Goal: Task Accomplishment & Management: Use online tool/utility

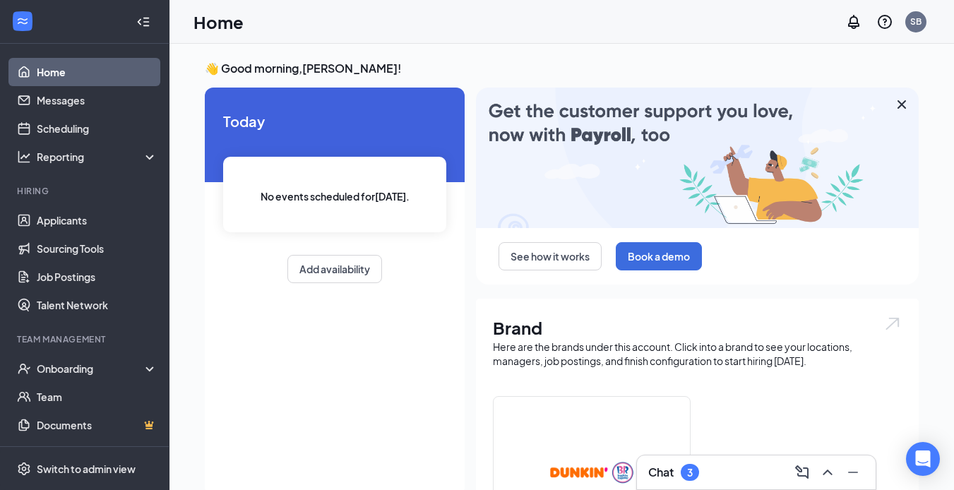
click at [716, 474] on div "Chat 3" at bounding box center [756, 472] width 216 height 23
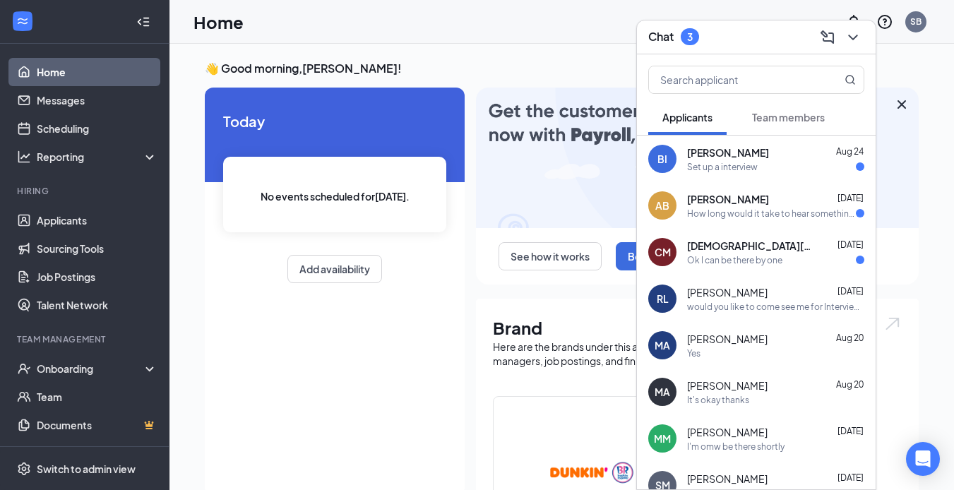
click at [763, 253] on div "[DEMOGRAPHIC_DATA][PERSON_NAME] [DATE] Ok I can be there by one" at bounding box center [775, 253] width 177 height 28
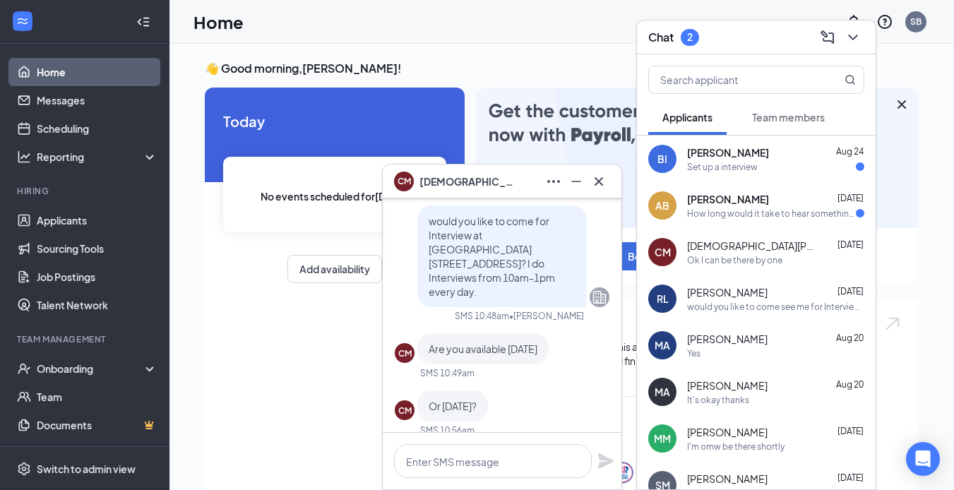
scroll to position [-212, 0]
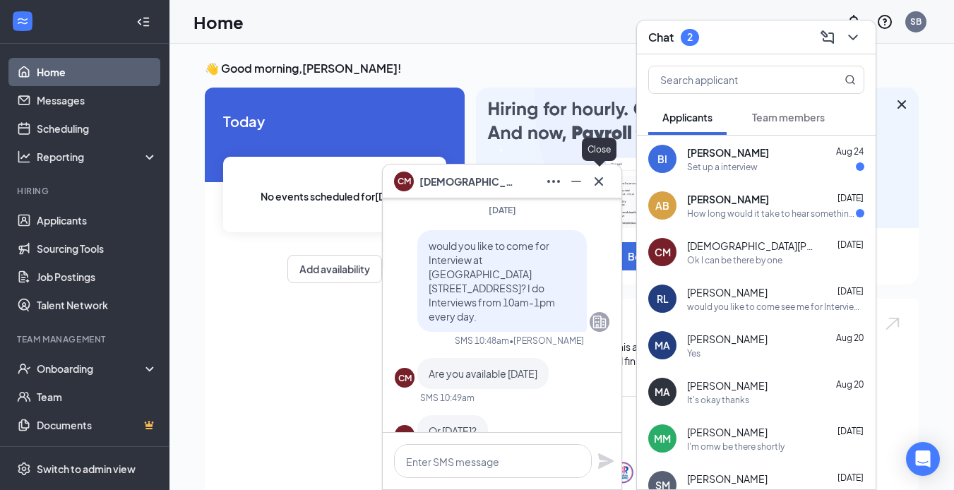
click at [603, 182] on icon "Cross" at bounding box center [598, 181] width 17 height 17
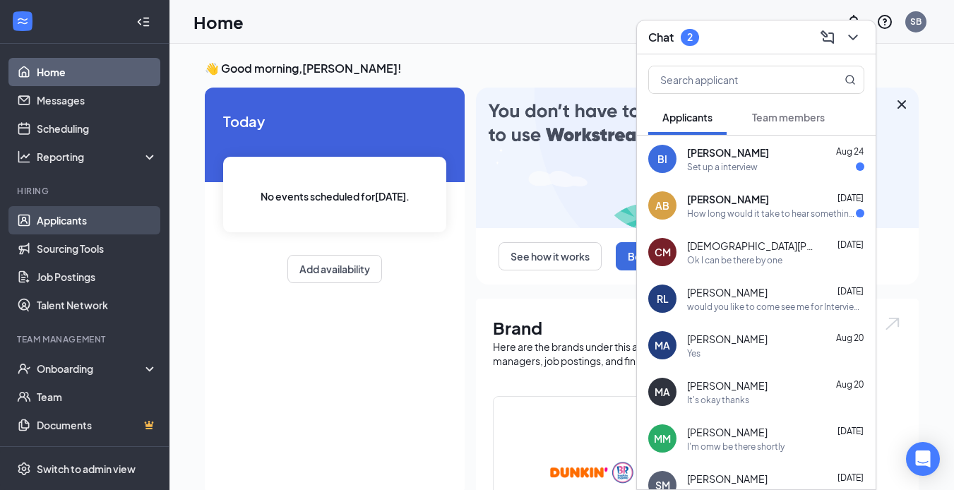
click at [99, 231] on link "Applicants" at bounding box center [97, 220] width 121 height 28
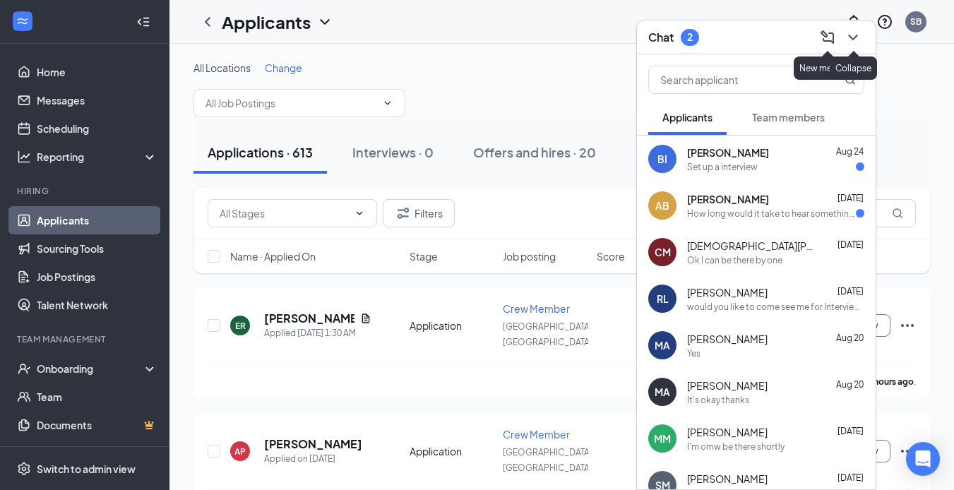
click at [864, 42] on div "Chat 2" at bounding box center [756, 37] width 239 height 34
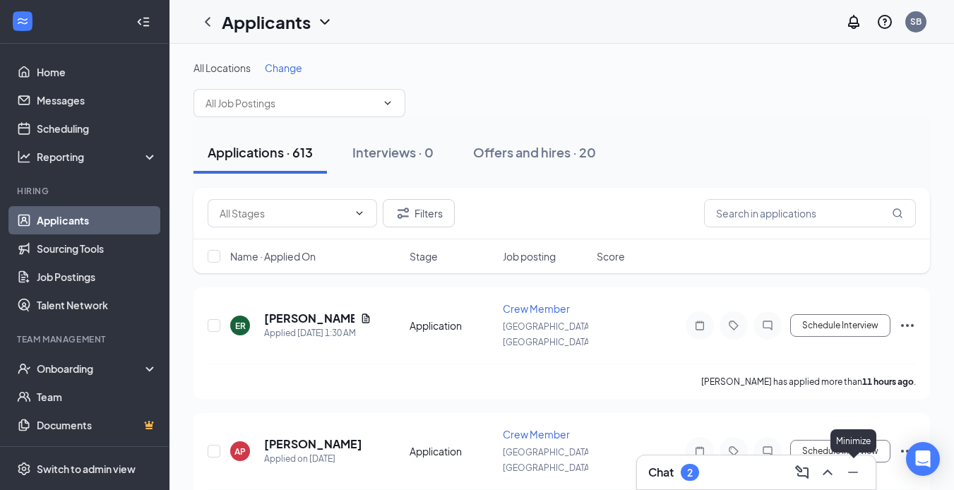
click at [855, 478] on icon "Minimize" at bounding box center [853, 472] width 17 height 17
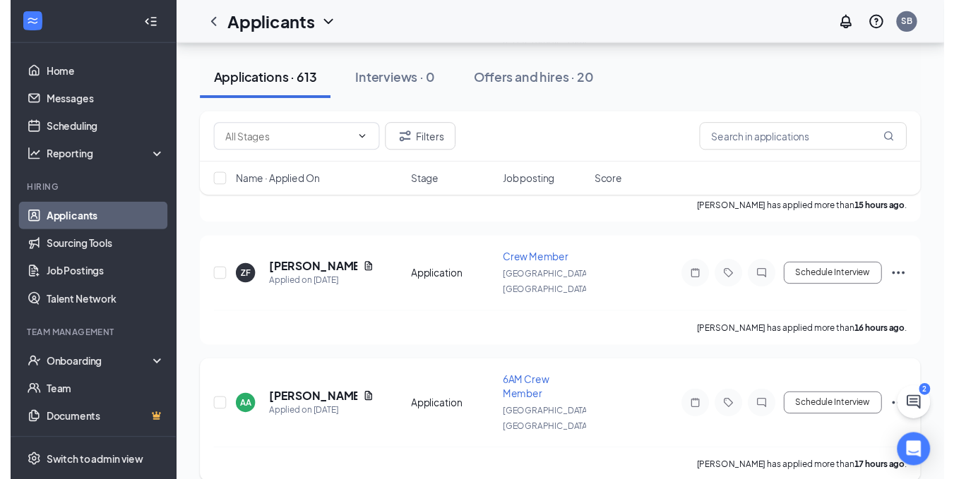
scroll to position [353, 0]
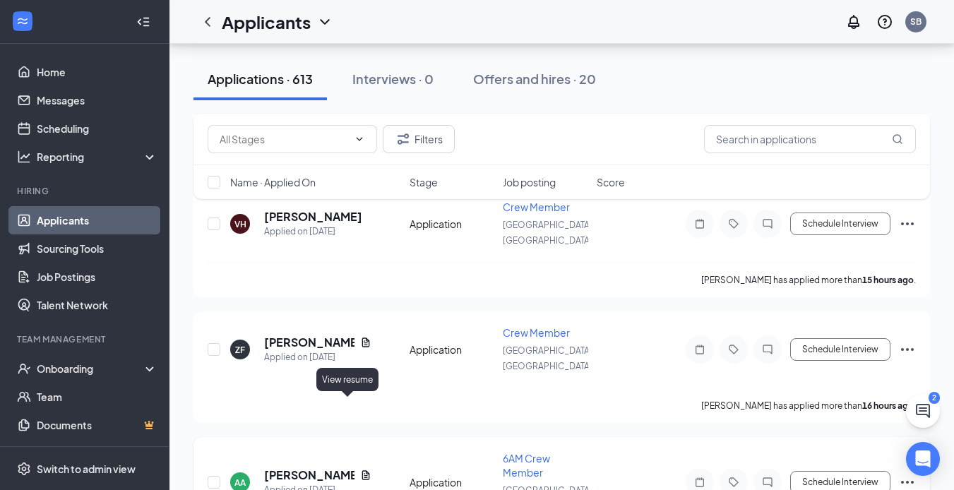
click at [360, 470] on icon "Document" at bounding box center [365, 475] width 11 height 11
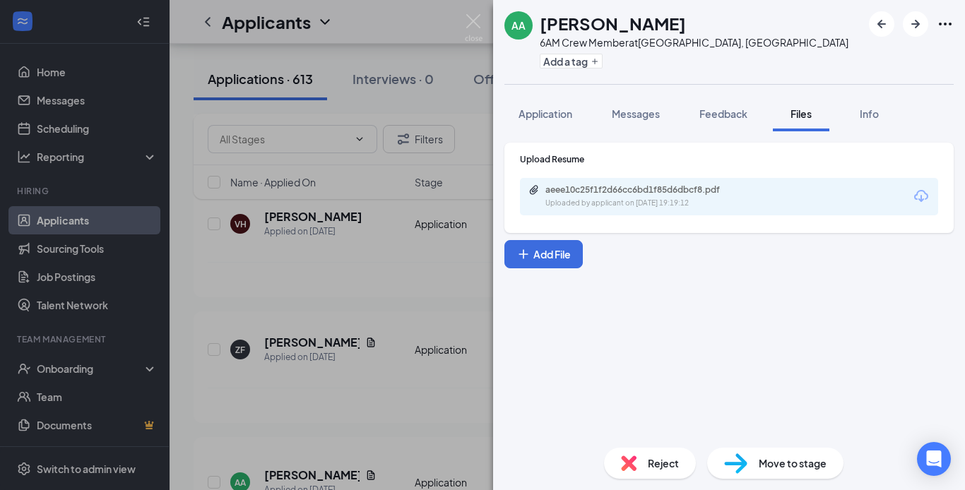
click at [666, 200] on div "Uploaded by applicant on [DATE] 19:19:12" at bounding box center [651, 203] width 212 height 11
click at [426, 373] on div "AA [PERSON_NAME] 6AM Crew Member at [GEOGRAPHIC_DATA], [GEOGRAPHIC_DATA] Add a …" at bounding box center [482, 245] width 965 height 490
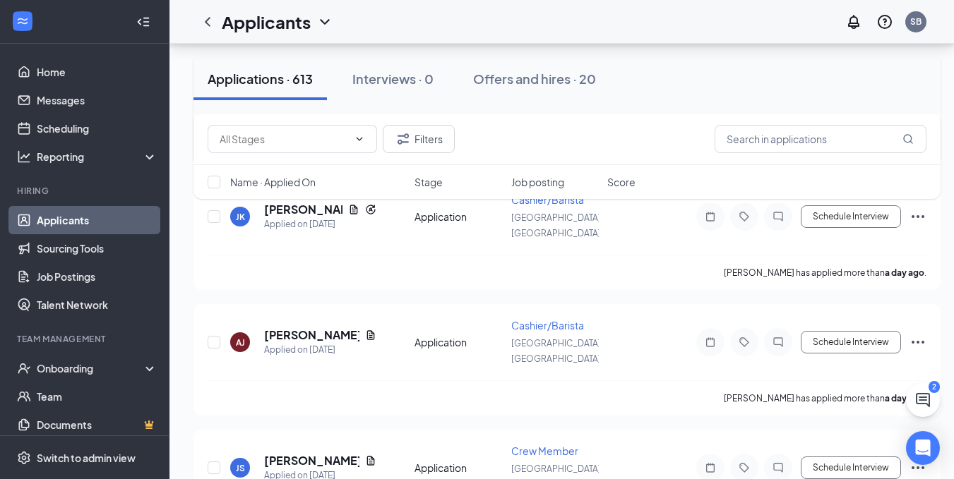
scroll to position [1554, 0]
